Goal: Transaction & Acquisition: Purchase product/service

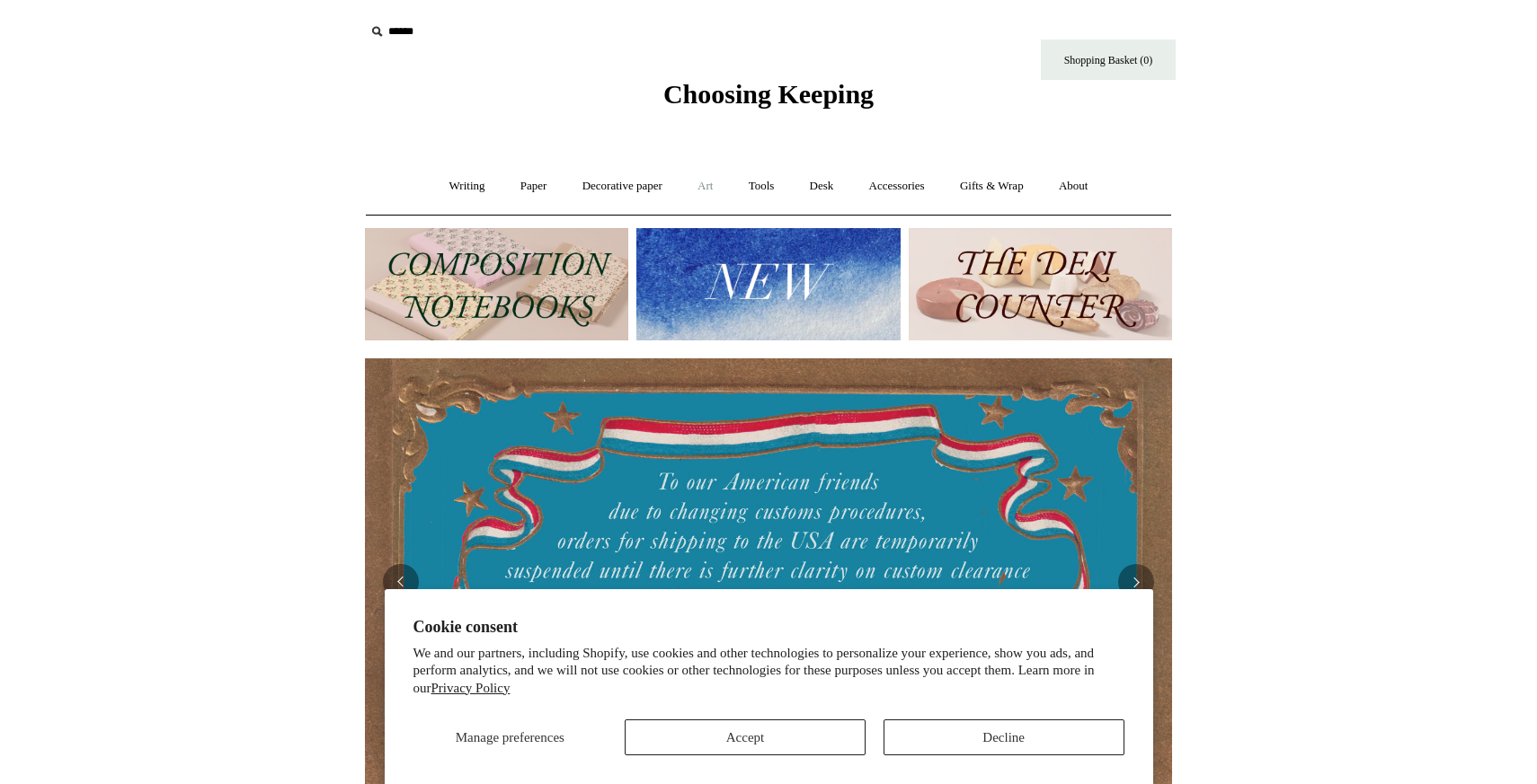
click at [717, 188] on link "Art +" at bounding box center [705, 186] width 47 height 47
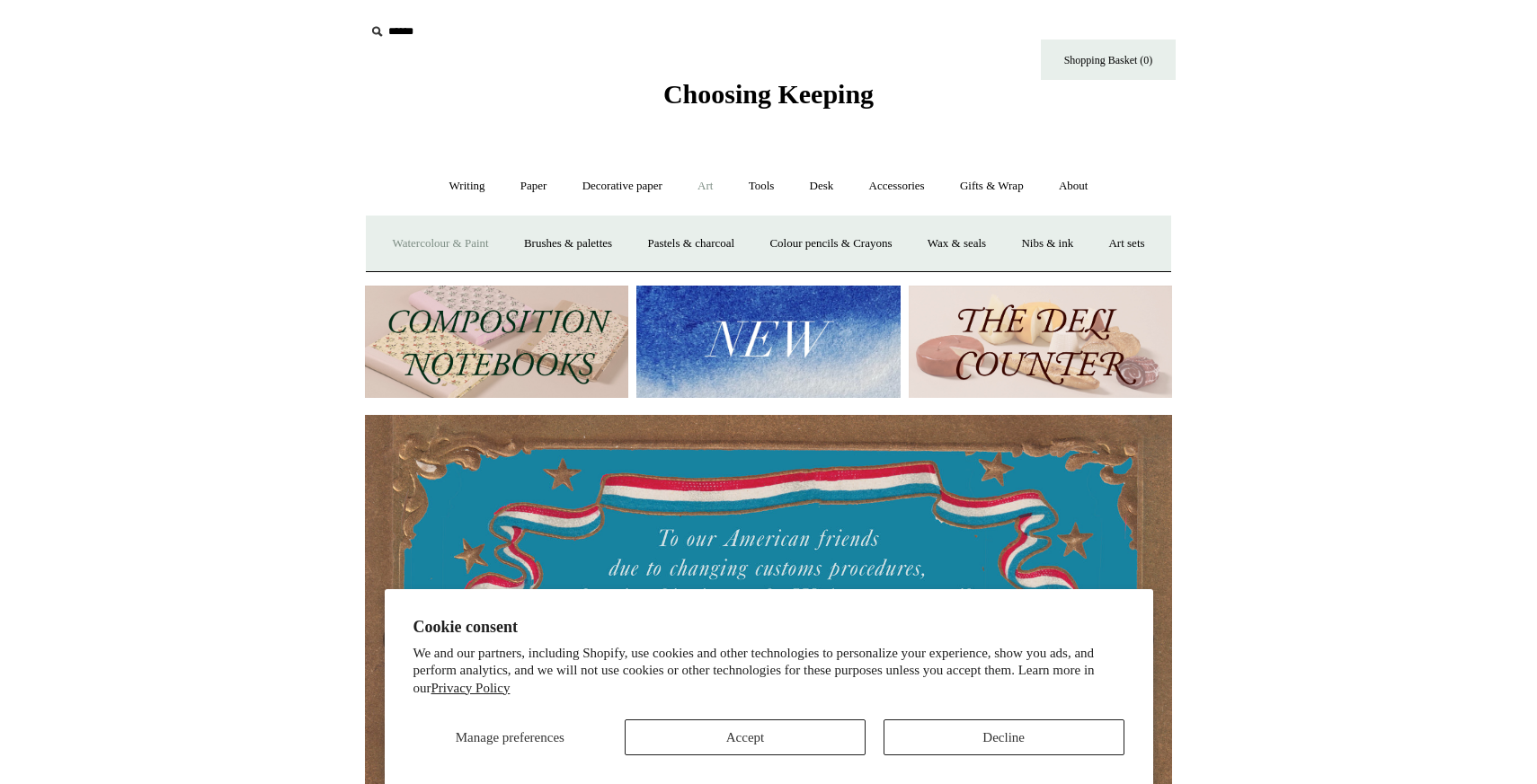
click at [474, 233] on link "Watercolour & Paint" at bounding box center [440, 244] width 129 height 47
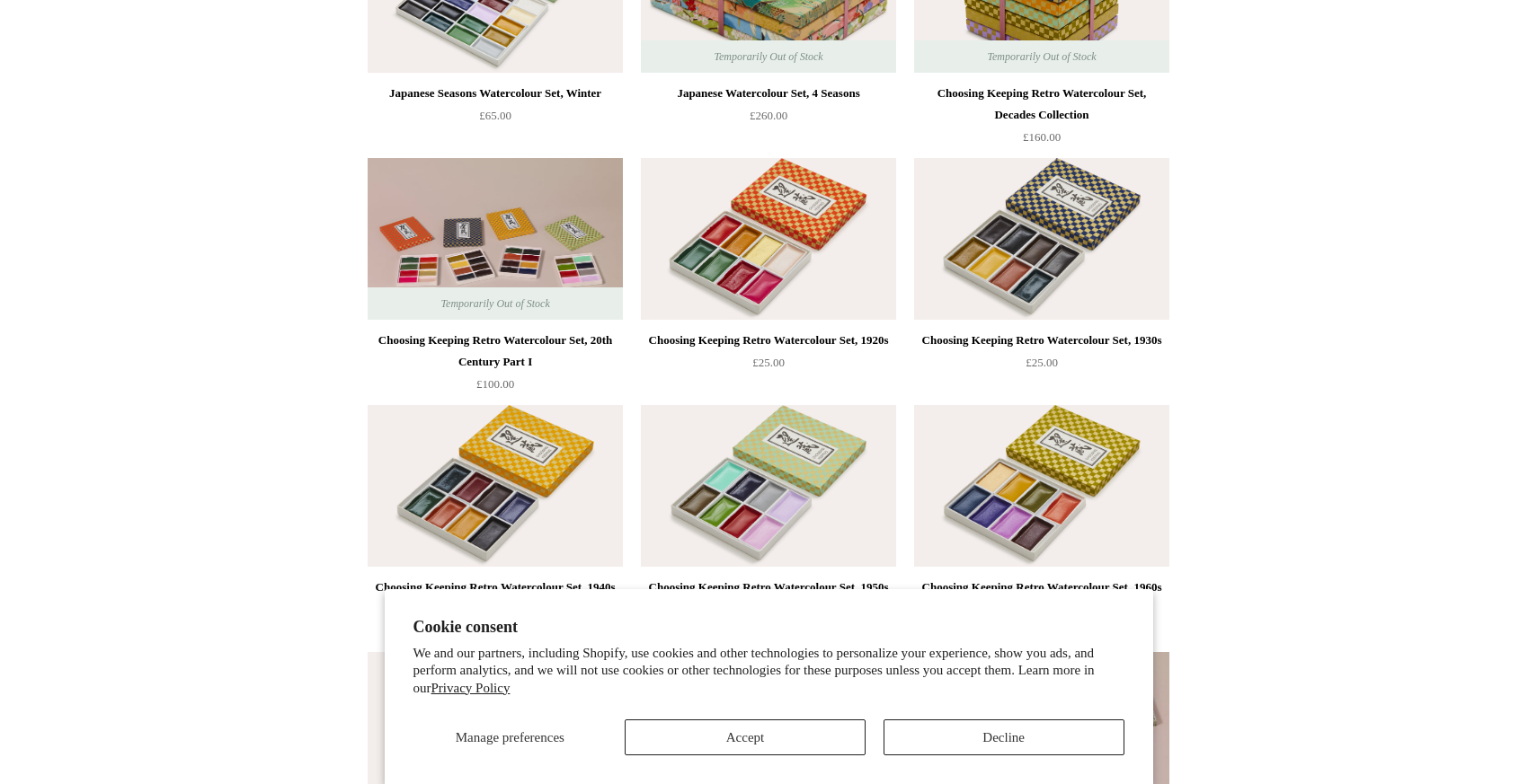
scroll to position [550, 0]
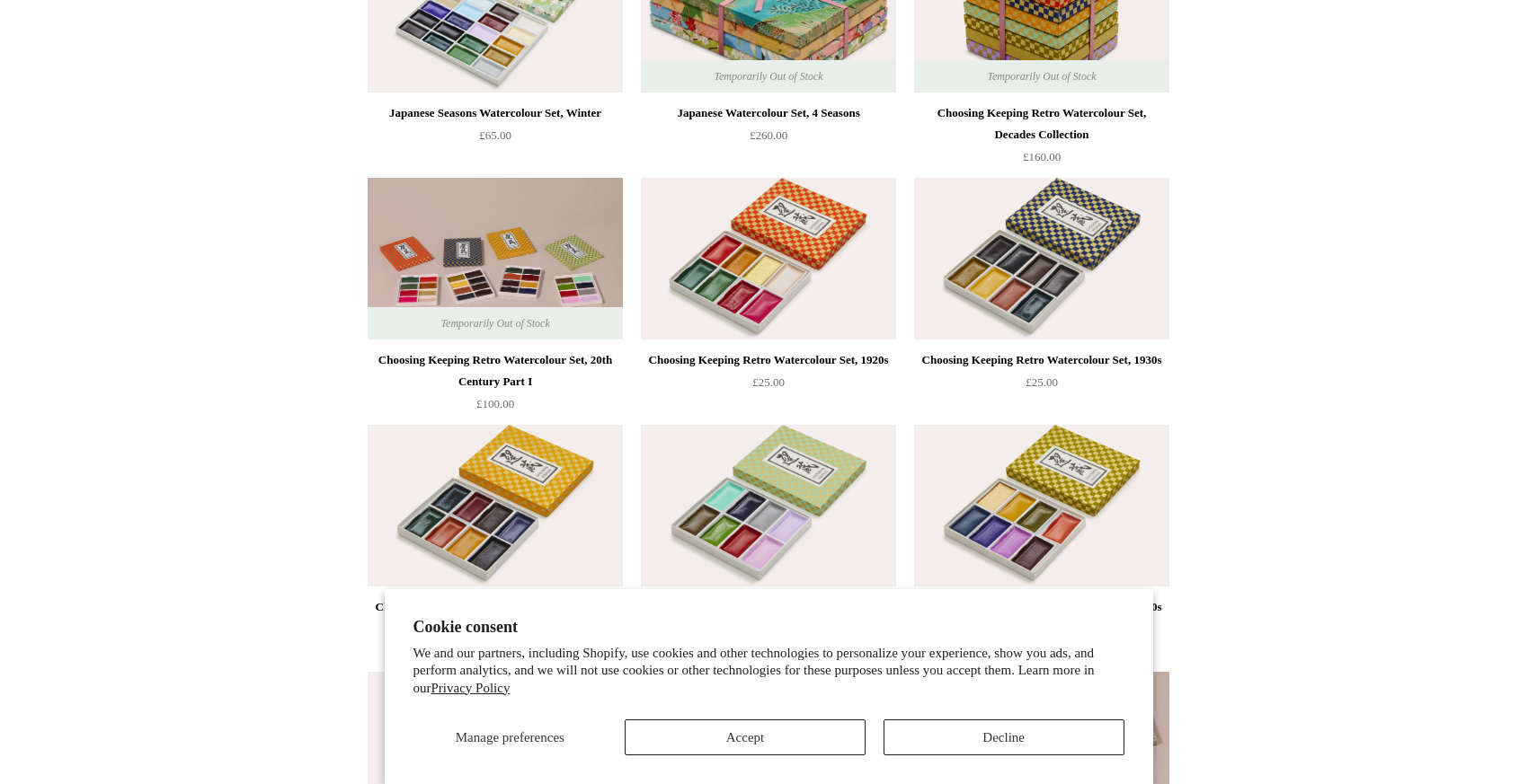
click at [843, 362] on div "Choosing Keeping Retro Watercolour Set, 1920s" at bounding box center [768, 360] width 246 height 22
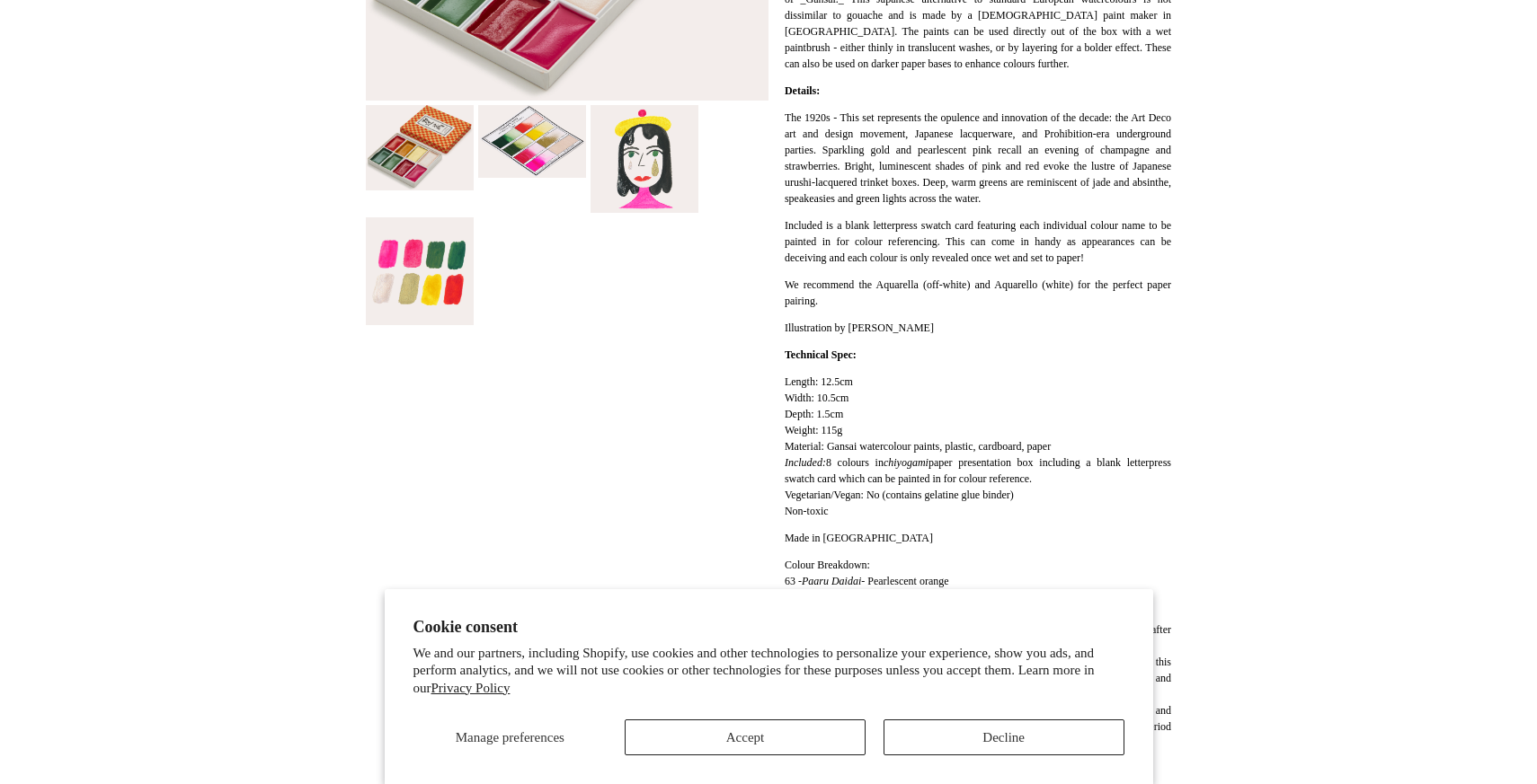
scroll to position [340, 0]
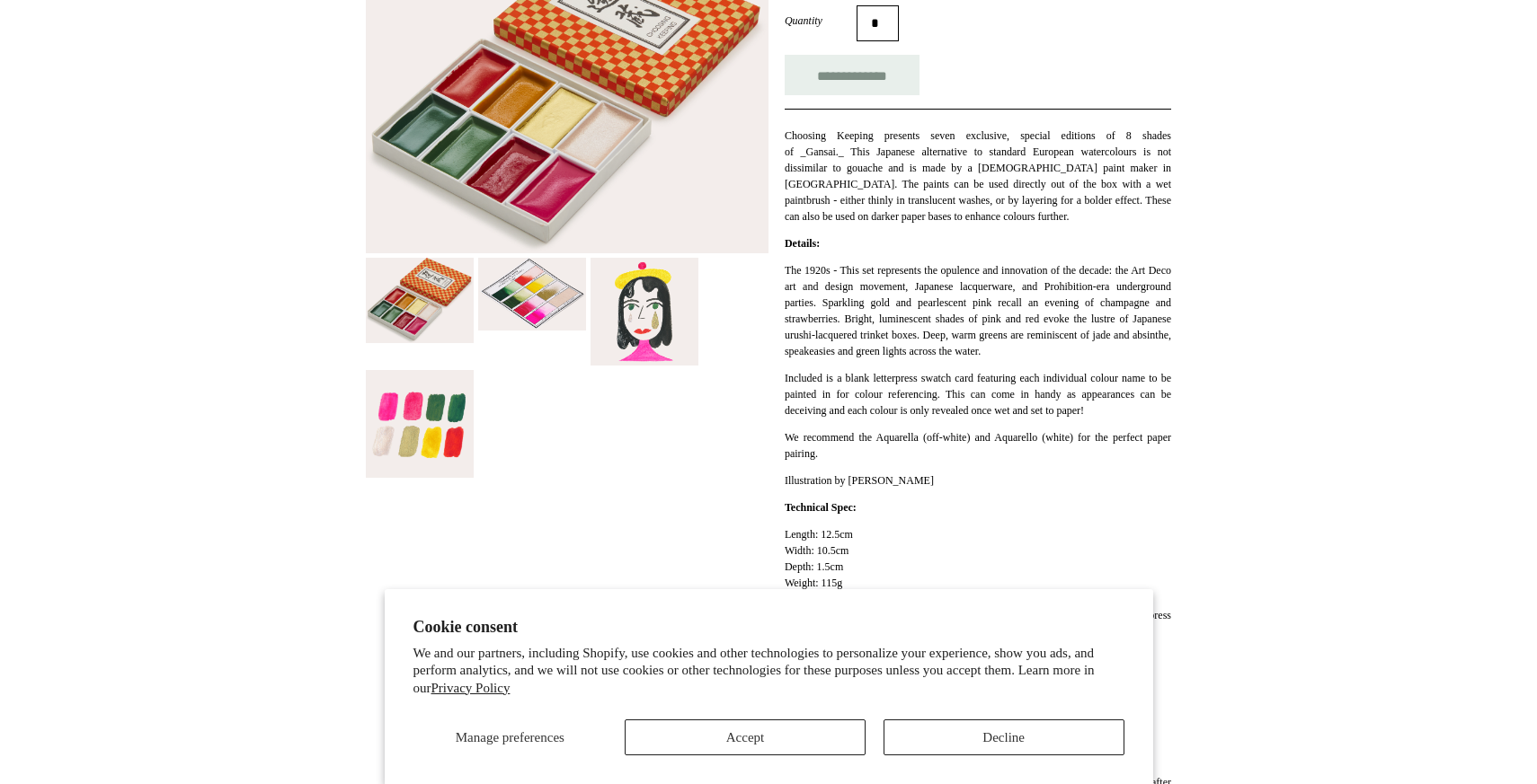
click at [461, 425] on img at bounding box center [420, 424] width 108 height 108
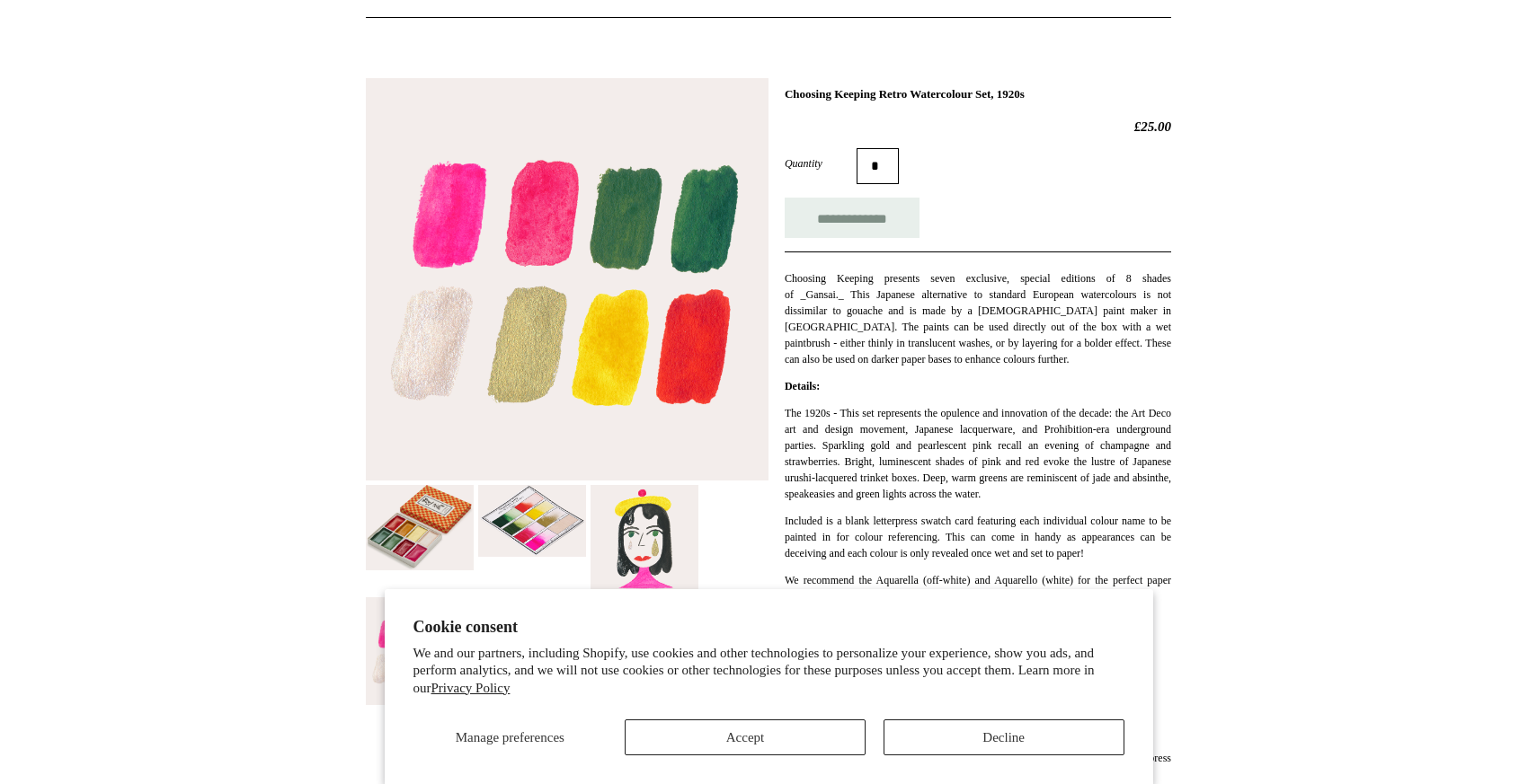
scroll to position [0, 0]
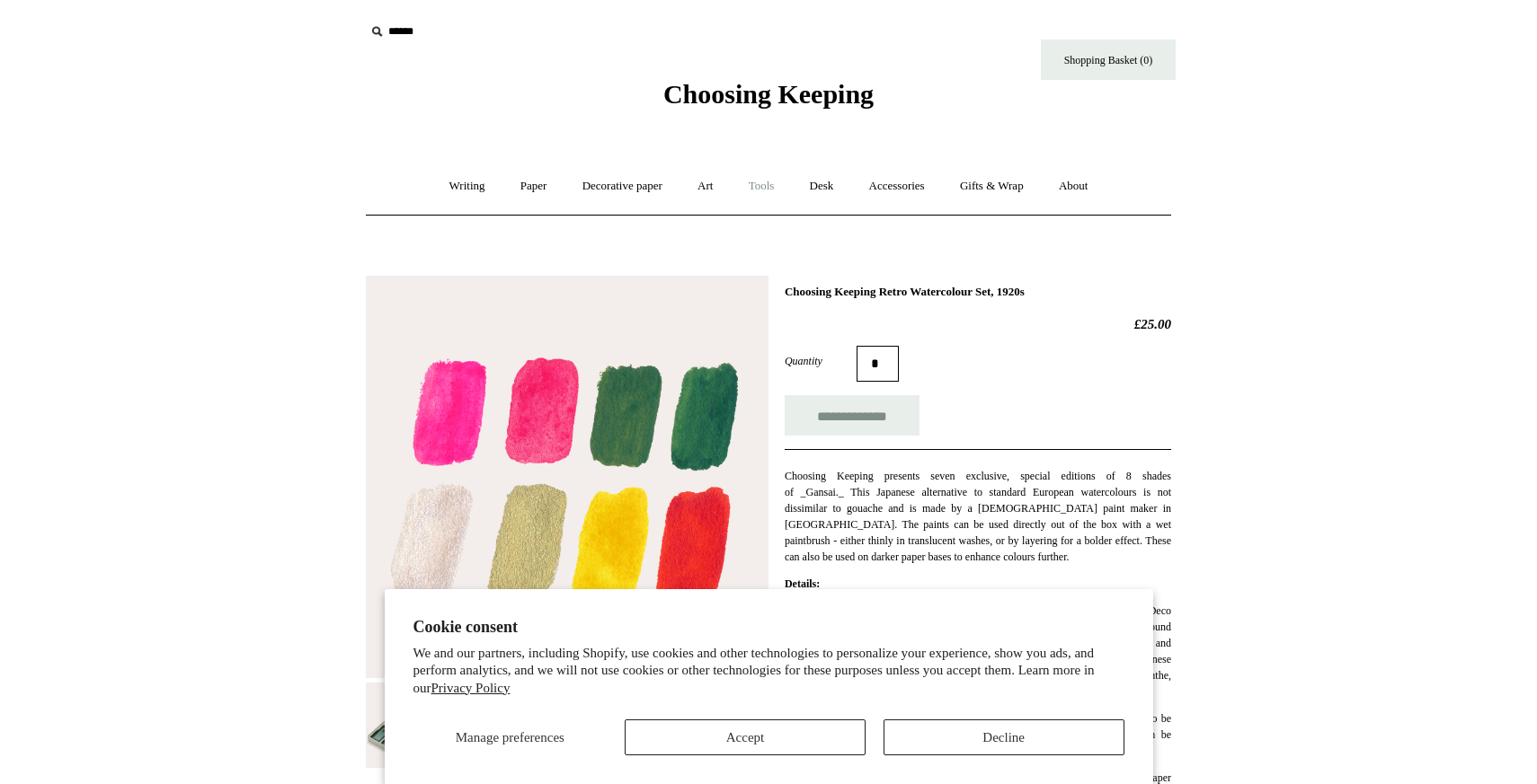
click at [775, 190] on link "Tools +" at bounding box center [761, 186] width 58 height 47
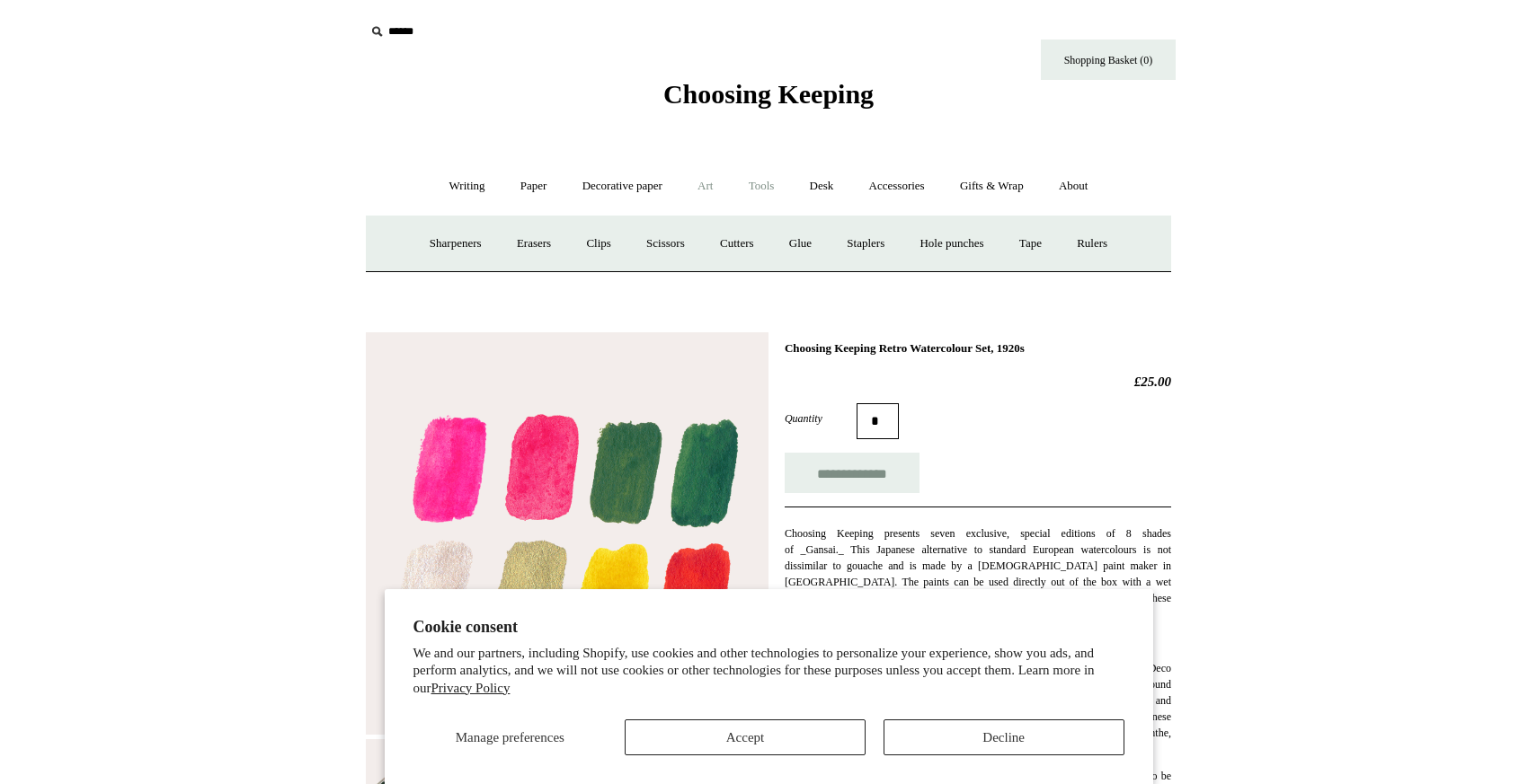
click at [689, 189] on link "Art +" at bounding box center [705, 186] width 47 height 47
click at [628, 244] on link "Brushes & palettes" at bounding box center [568, 244] width 120 height 47
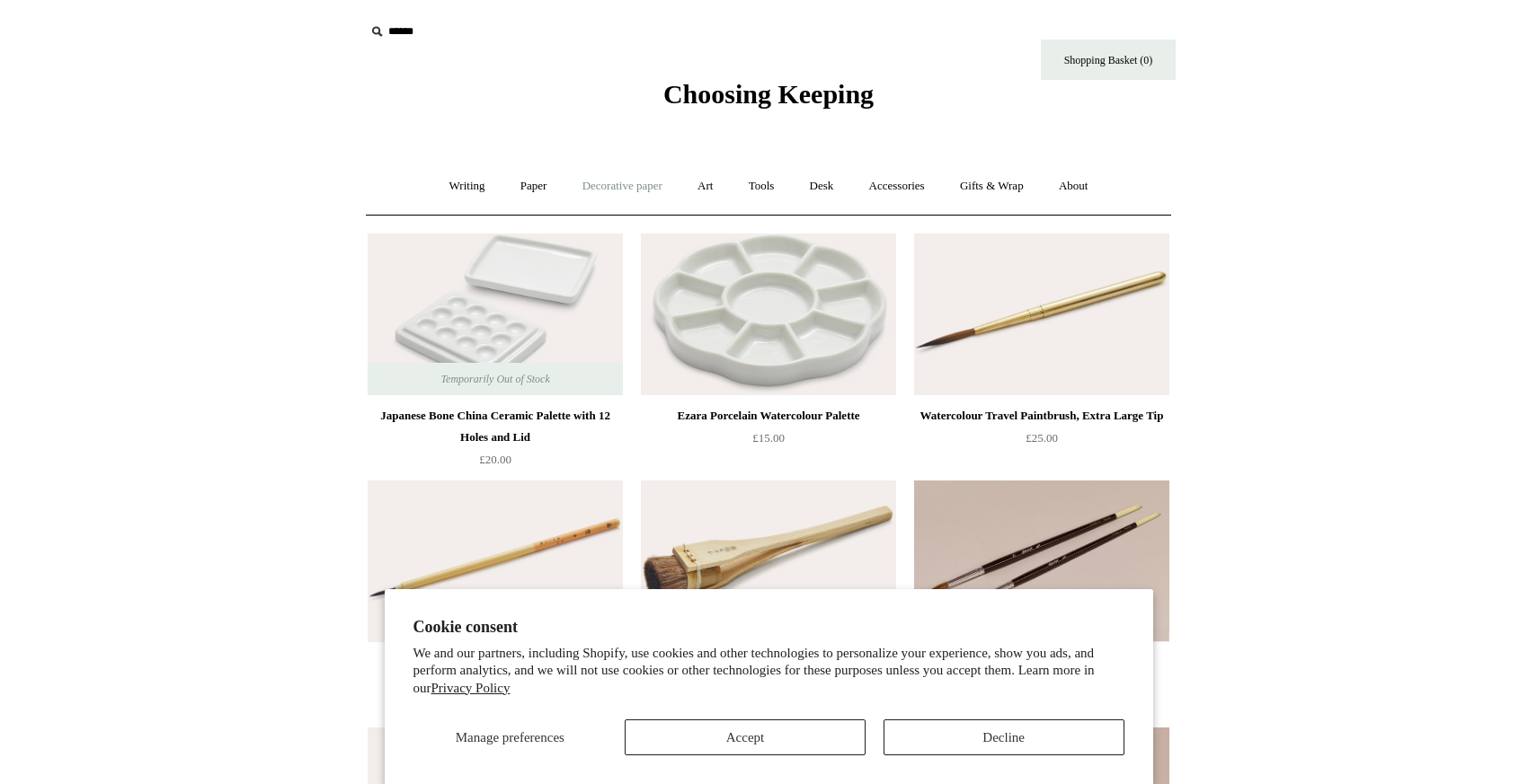
click at [585, 191] on link "Decorative paper +" at bounding box center [622, 186] width 112 height 47
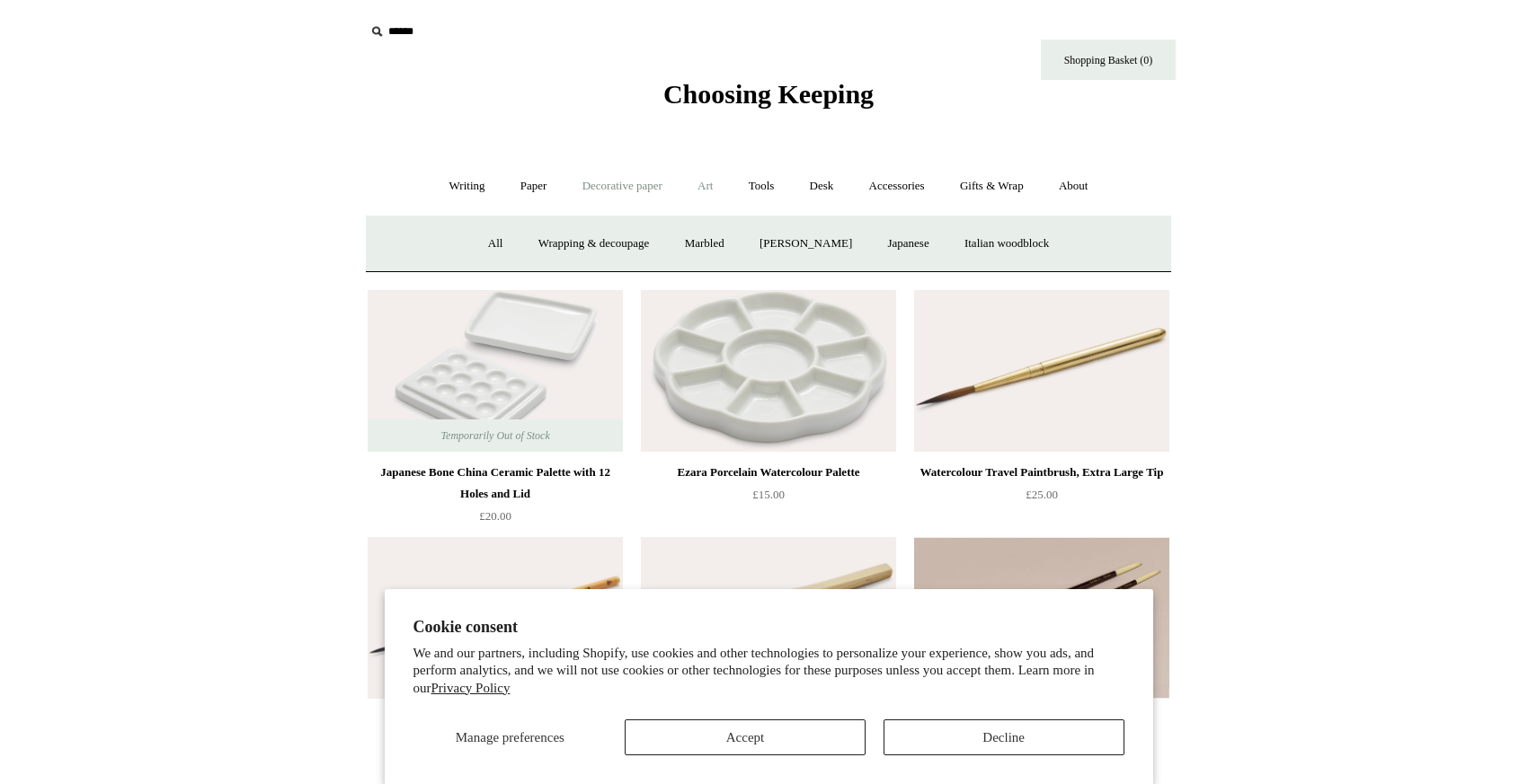
click at [683, 188] on link "Art +" at bounding box center [705, 186] width 47 height 47
click at [450, 192] on link "Writing +" at bounding box center [466, 186] width 68 height 47
click at [658, 202] on link "Decorative paper +" at bounding box center [622, 186] width 112 height 47
click at [710, 202] on link "Art +" at bounding box center [705, 186] width 47 height 47
click at [984, 233] on link "Wax & seals" at bounding box center [956, 244] width 91 height 47
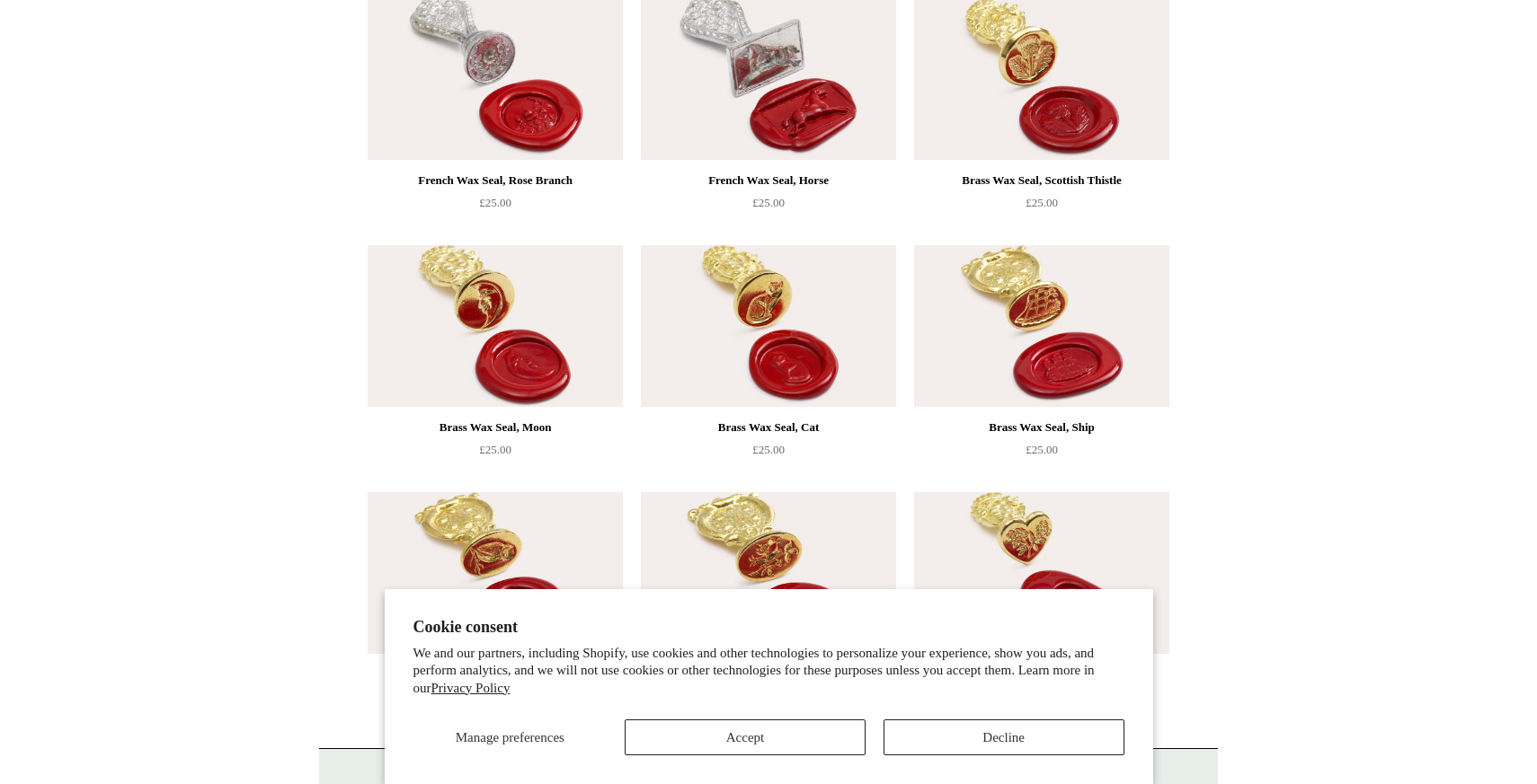
scroll to position [1444, 0]
